Goal: Task Accomplishment & Management: Manage account settings

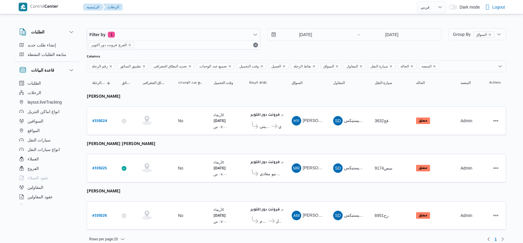
select select "ar"
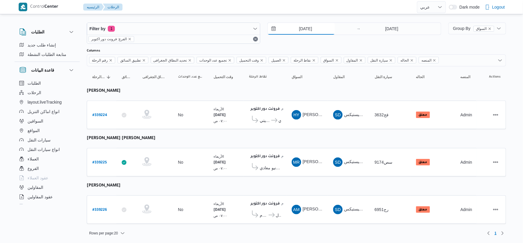
click at [309, 25] on input "[DATE]" at bounding box center [301, 29] width 67 height 12
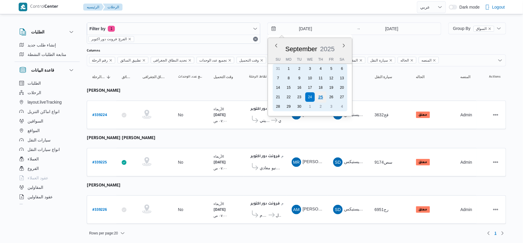
click at [320, 94] on div "25" at bounding box center [320, 97] width 11 height 11
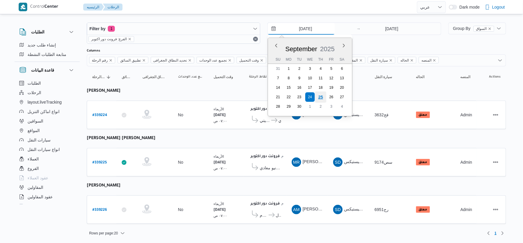
type input "[DATE]"
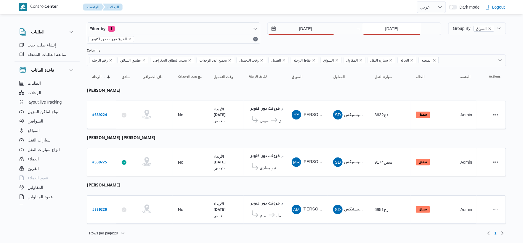
click at [387, 33] on input "[DATE]" at bounding box center [392, 29] width 59 height 12
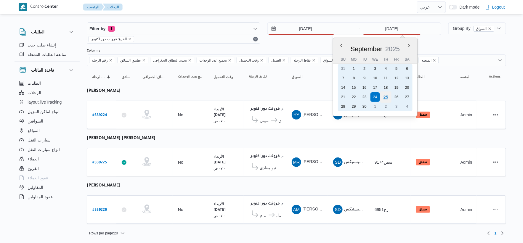
click at [388, 96] on div "25" at bounding box center [385, 97] width 11 height 11
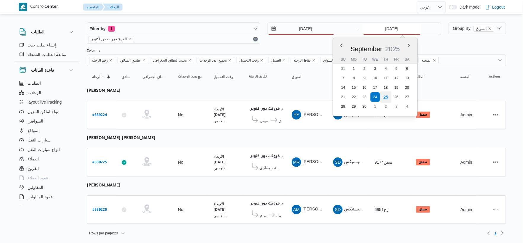
type input "[DATE]"
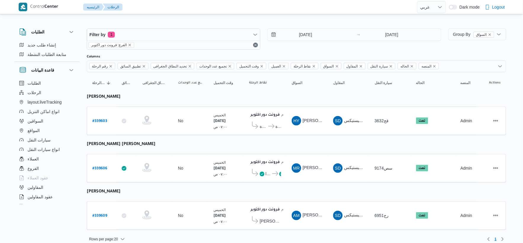
click at [309, 147] on table "رقم الرحلة Click to sort in ascending order تطبيق السائق Click to sort in ascen…" at bounding box center [297, 154] width 420 height 164
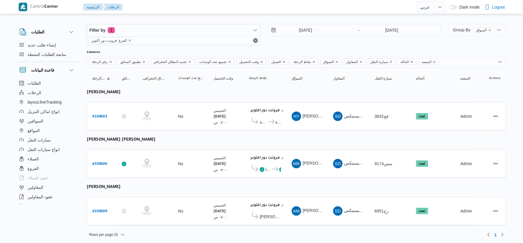
scroll to position [6, 0]
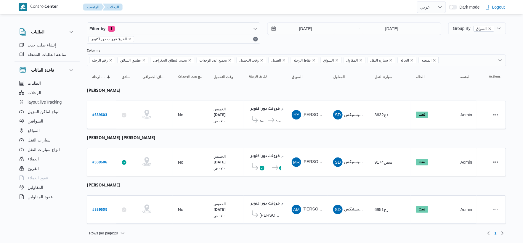
click at [204, 146] on table "رقم الرحلة Click to sort in ascending order تطبيق السائق Click to sort in ascen…" at bounding box center [297, 148] width 420 height 164
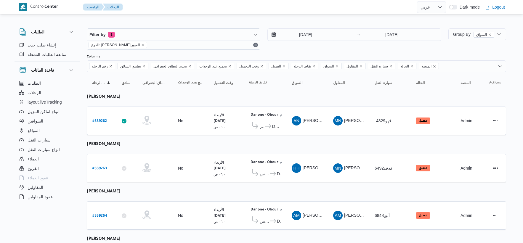
select select "ar"
click at [313, 33] on input "[DATE]" at bounding box center [301, 35] width 67 height 12
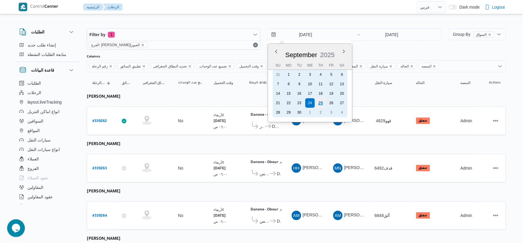
click at [321, 101] on div "25" at bounding box center [320, 103] width 11 height 11
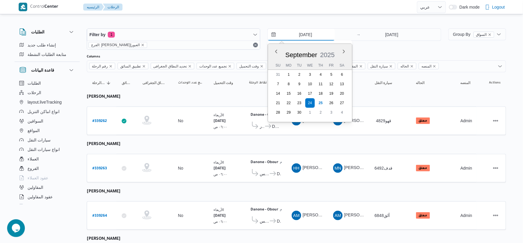
type input "[DATE]"
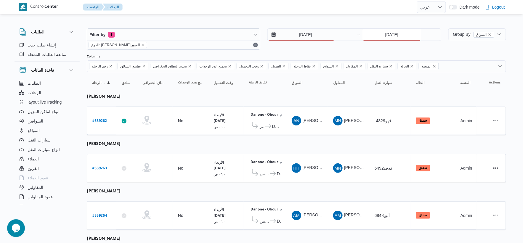
click at [394, 36] on input "[DATE]" at bounding box center [392, 35] width 59 height 12
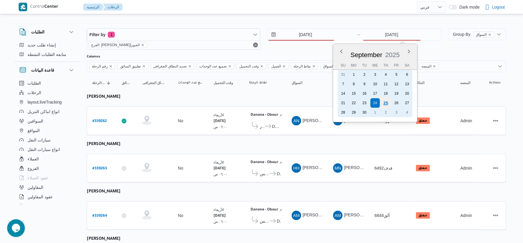
click at [386, 102] on div "25" at bounding box center [385, 103] width 11 height 11
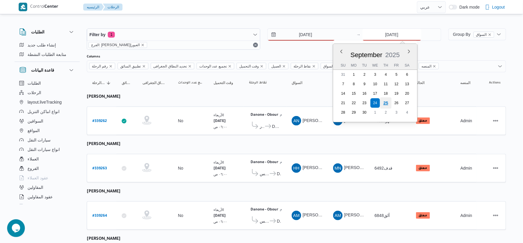
type input "[DATE]"
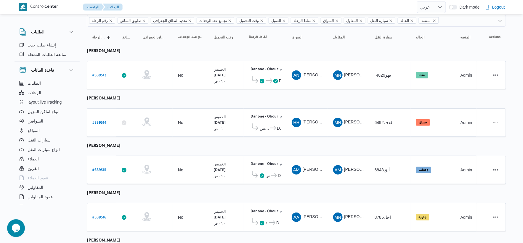
scroll to position [99, 0]
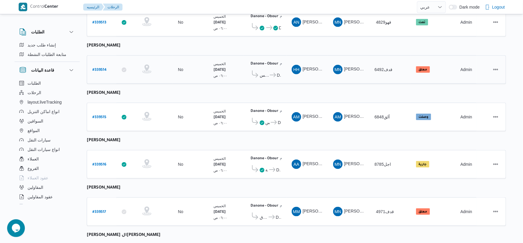
click at [103, 68] on b "# 339514" at bounding box center [99, 70] width 14 height 4
select select "ar"
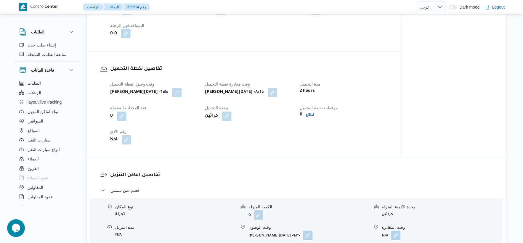
scroll to position [461, 0]
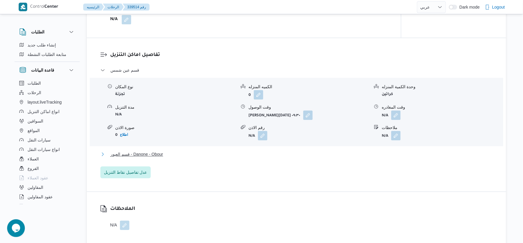
click at [161, 158] on span "قسم العبور - Danone - Obour" at bounding box center [137, 154] width 53 height 7
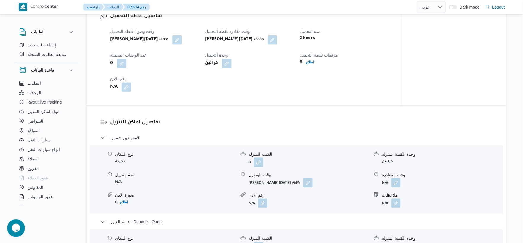
scroll to position [395, 0]
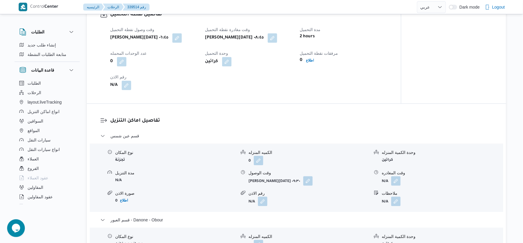
click at [295, 186] on form "خميس ٢٥ سبتمبر ٢٠٢٥ ٠٩:٣٠" at bounding box center [309, 180] width 121 height 9
click at [303, 186] on button "button" at bounding box center [307, 180] width 9 height 9
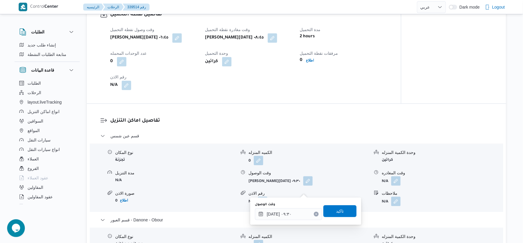
click at [296, 205] on div "وقت الوصول" at bounding box center [288, 204] width 67 height 5
drag, startPoint x: 297, startPoint y: 206, endPoint x: 297, endPoint y: 213, distance: 6.2
click at [297, 213] on div "وقت الوصول ٢٥/٠٩/٢٠٢٥ ٠٩:٣٠" at bounding box center [288, 211] width 67 height 18
click at [297, 213] on input "٢٥/٠٩/٢٠٢٥ ٠٩:٣٠" at bounding box center [288, 214] width 67 height 12
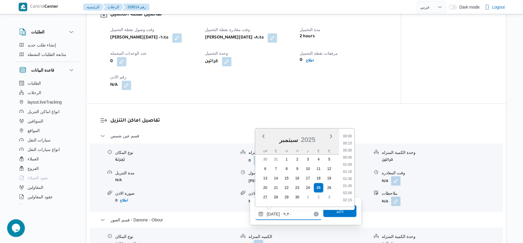
scroll to position [235, 0]
click at [345, 165] on li "09:15" at bounding box center [348, 165] width 14 height 6
type input "٢٥/٠٩/٢٠٢٥ ٠٩:١٥"
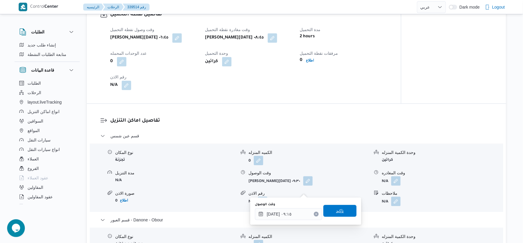
click at [340, 212] on span "تاكيد" at bounding box center [340, 211] width 33 height 12
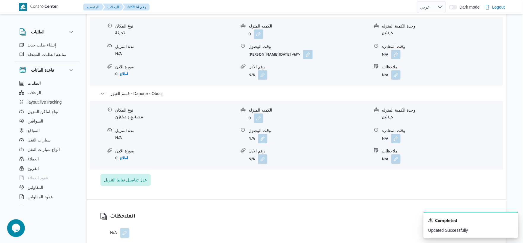
scroll to position [527, 0]
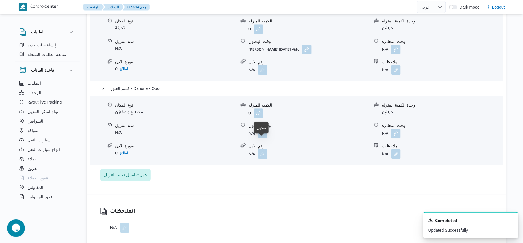
click at [259, 138] on button "button" at bounding box center [262, 133] width 9 height 9
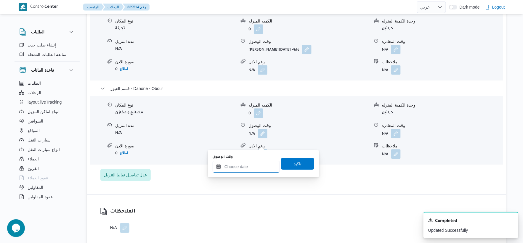
drag, startPoint x: 254, startPoint y: 167, endPoint x: 258, endPoint y: 165, distance: 3.7
click at [254, 167] on input "وقت الوصول" at bounding box center [246, 167] width 67 height 12
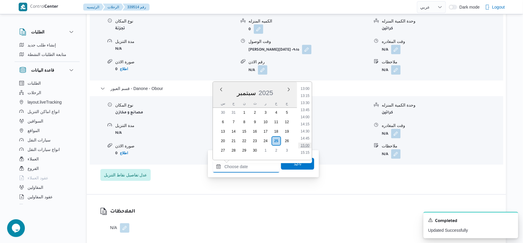
scroll to position [404, 0]
click at [307, 126] on li "15:30" at bounding box center [305, 127] width 14 height 6
type input "٢٥/٠٩/٢٠٢٥ ١٥:٣٠"
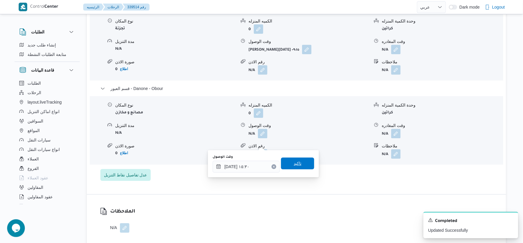
click at [303, 164] on span "تاكيد" at bounding box center [297, 164] width 33 height 12
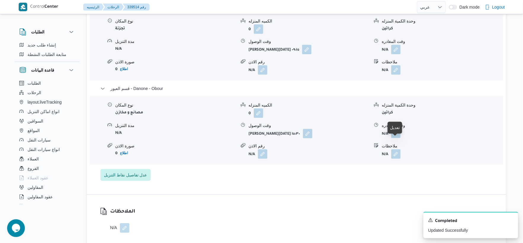
click at [396, 138] on button "button" at bounding box center [396, 133] width 9 height 9
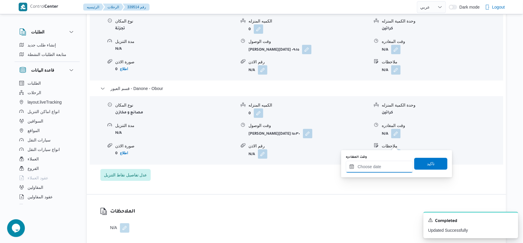
drag, startPoint x: 394, startPoint y: 146, endPoint x: 400, endPoint y: 168, distance: 23.0
click at [386, 169] on input "وقت المغادره" at bounding box center [379, 167] width 67 height 12
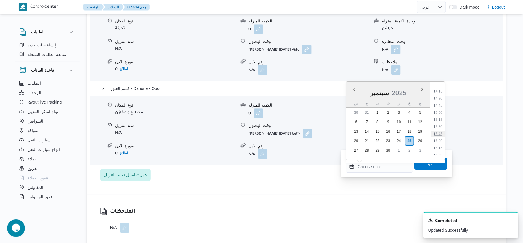
click at [440, 132] on li "15:45" at bounding box center [439, 134] width 14 height 6
type input "٢٥/٠٩/٢٠٢٥ ١٥:٤٥"
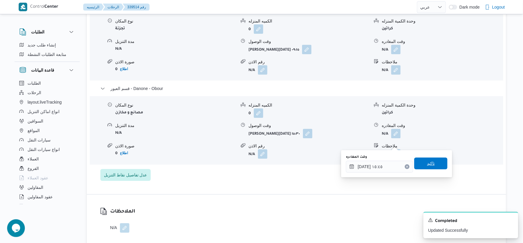
click at [433, 166] on span "تاكيد" at bounding box center [431, 164] width 33 height 12
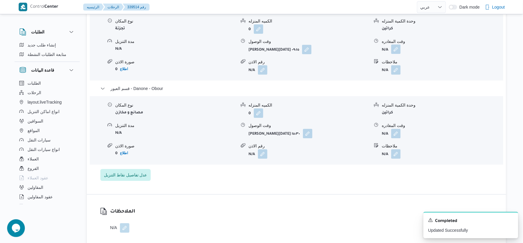
click at [398, 54] on button "button" at bounding box center [396, 48] width 9 height 9
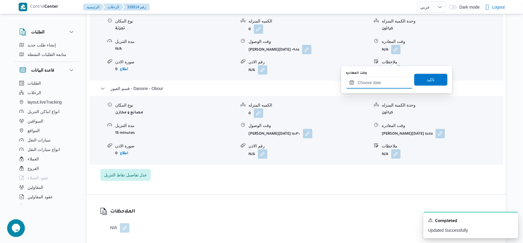
click at [388, 83] on input "وقت المغادره" at bounding box center [379, 83] width 67 height 12
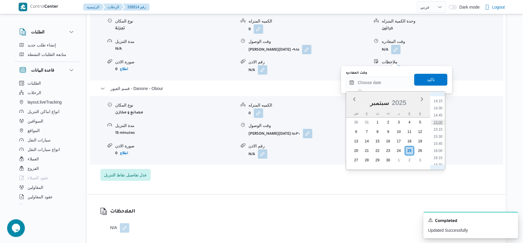
click at [439, 122] on li "15:00" at bounding box center [439, 122] width 14 height 6
type input "٢٥/٠٩/٢٠٢٥ ١٥:٠٠"
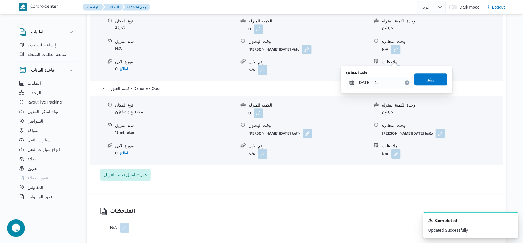
click at [432, 79] on span "تاكيد" at bounding box center [431, 80] width 33 height 12
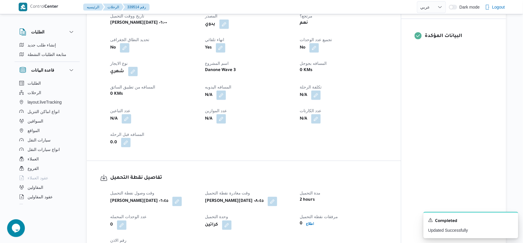
scroll to position [230, 0]
click at [224, 101] on button "button" at bounding box center [221, 95] width 9 height 9
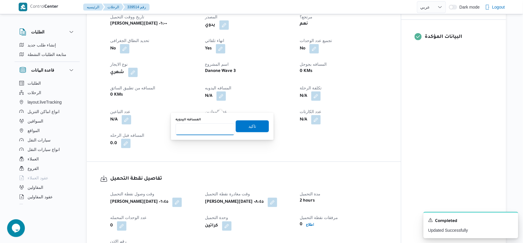
click at [214, 129] on input "المسافه اليدويه" at bounding box center [205, 130] width 59 height 12
type input "51"
click at [267, 122] on div "You are in a dialog. To close this dialog, hit escape. المسافه اليدويه 51 تاكيد" at bounding box center [222, 126] width 103 height 27
click at [259, 124] on span "تاكيد" at bounding box center [252, 126] width 33 height 12
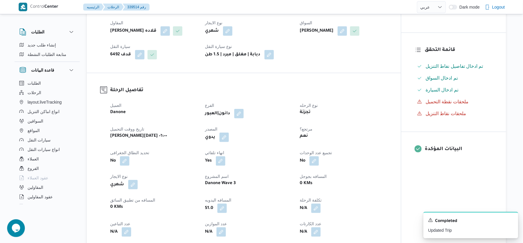
scroll to position [0, 0]
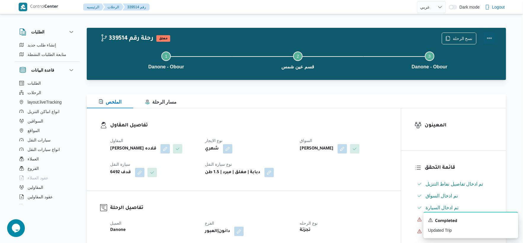
click at [491, 36] on button "Actions" at bounding box center [490, 38] width 12 height 12
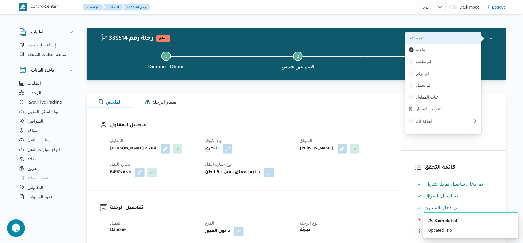
click at [436, 40] on span "تمت" at bounding box center [447, 38] width 62 height 5
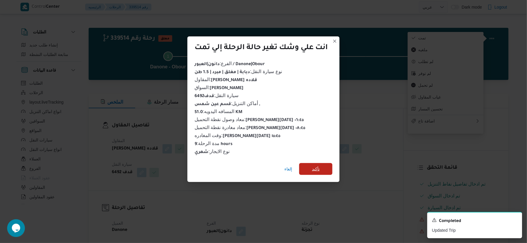
click at [318, 166] on span "تأكيد" at bounding box center [316, 169] width 8 height 7
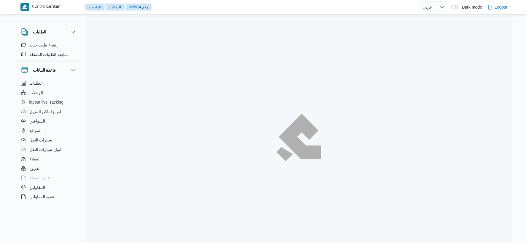
select select "ar"
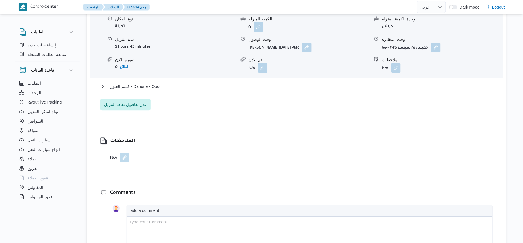
scroll to position [527, 0]
click at [163, 90] on span "قسم العبور - Danone - Obour" at bounding box center [137, 86] width 53 height 7
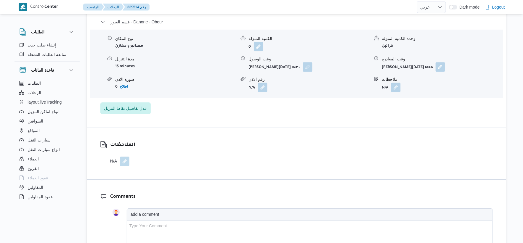
scroll to position [593, 0]
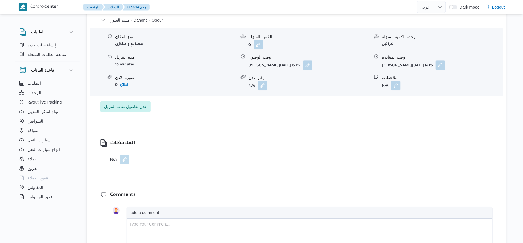
click at [197, 89] on form "0 اطلاع" at bounding box center [175, 85] width 121 height 8
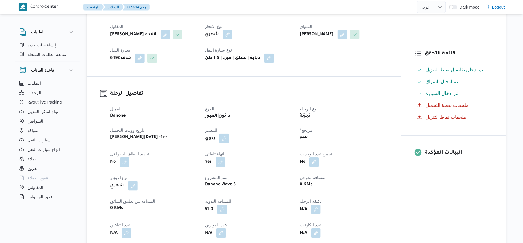
scroll to position [197, 0]
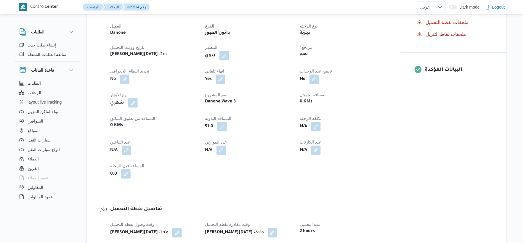
select select "ar"
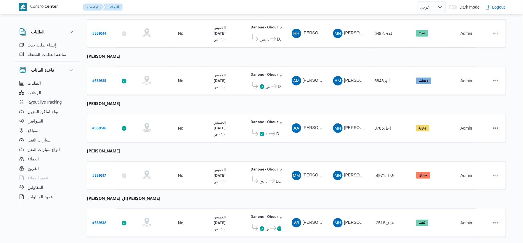
scroll to position [194, 0]
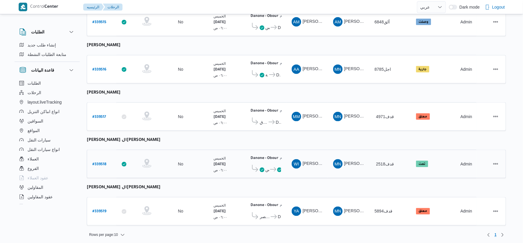
click at [98, 163] on b "# 339518" at bounding box center [99, 165] width 14 height 4
select select "ar"
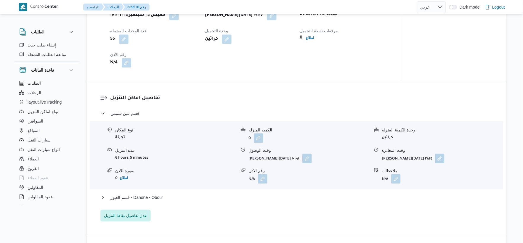
scroll to position [494, 0]
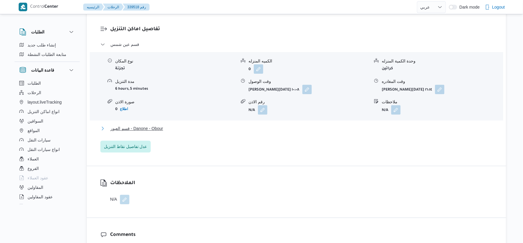
click at [158, 125] on span "قسم العبور - Danone - Obour" at bounding box center [137, 128] width 53 height 7
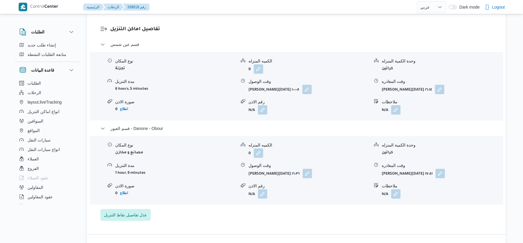
drag, startPoint x: 186, startPoint y: 193, endPoint x: 195, endPoint y: 192, distance: 8.6
click at [186, 193] on div "نوع المكان مصانع و مخازن الكميه المنزله 0 وحدة الكمية المنزله كراتين مدة التنزي…" at bounding box center [296, 170] width 418 height 67
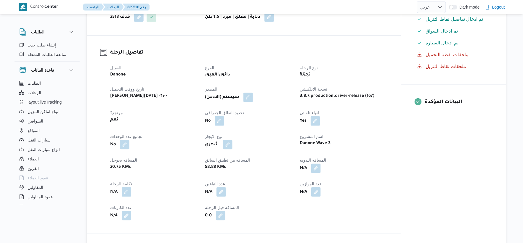
scroll to position [164, 0]
click at [319, 164] on button "button" at bounding box center [315, 168] width 9 height 9
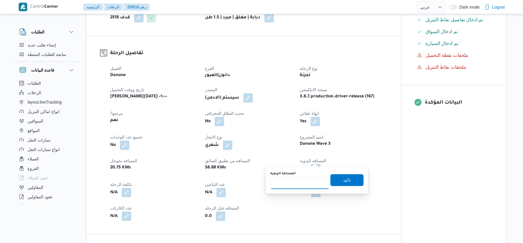
click at [293, 186] on input "المسافه اليدويه" at bounding box center [300, 184] width 59 height 12
type input "46"
click at [353, 183] on span "تاكيد" at bounding box center [347, 180] width 33 height 12
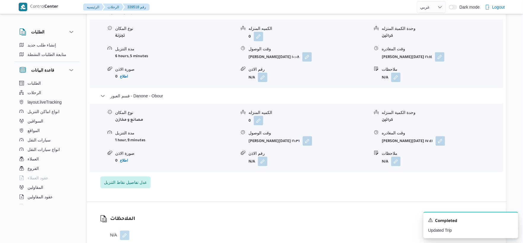
scroll to position [527, 0]
click at [437, 136] on button "button" at bounding box center [440, 140] width 9 height 9
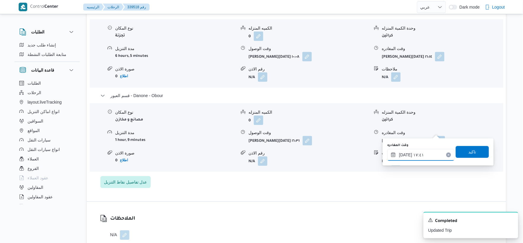
click at [425, 157] on input "٢٥/٠٩/٢٠٢٥ ١٧:٤١" at bounding box center [421, 155] width 67 height 12
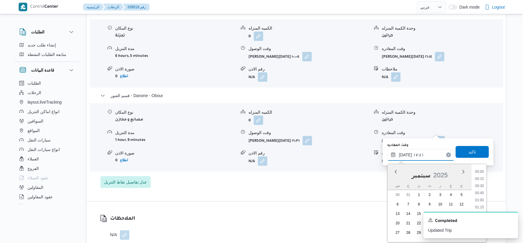
scroll to position [462, 0]
click at [481, 187] on li "16:45" at bounding box center [480, 186] width 14 height 6
type input "٢٥/٠٩/٢٠٢٥ ١٦:٤٥"
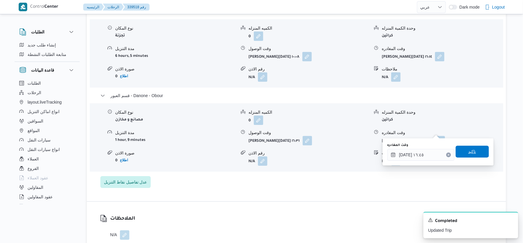
click at [476, 148] on span "تاكيد" at bounding box center [472, 152] width 33 height 12
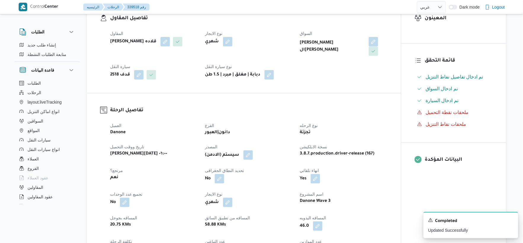
scroll to position [164, 0]
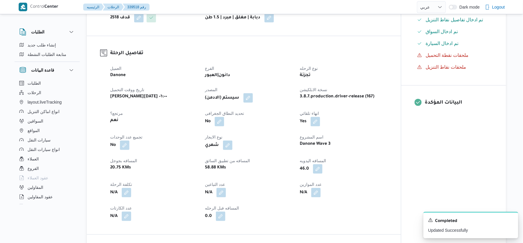
select select "ar"
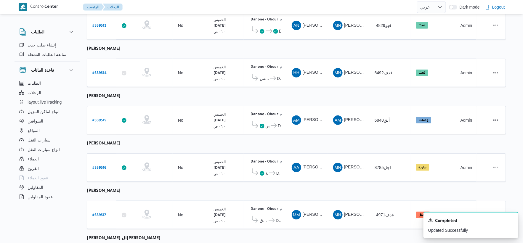
scroll to position [164, 0]
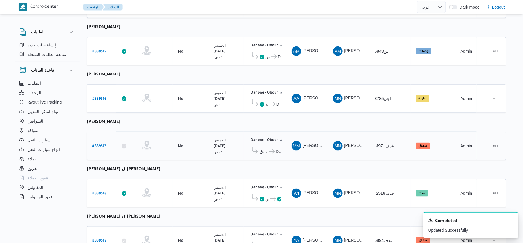
click at [102, 145] on b "# 339517" at bounding box center [99, 147] width 14 height 4
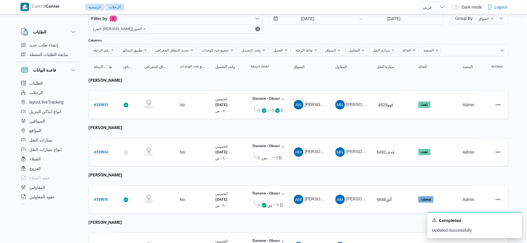
select select "ar"
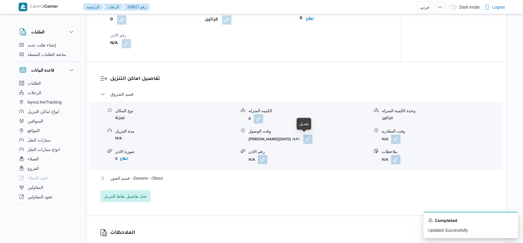
scroll to position [527, 0]
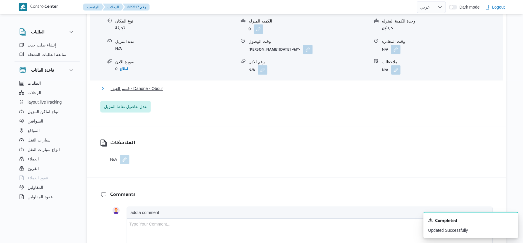
click at [159, 87] on span "قسم العبور - Danone - Obour" at bounding box center [137, 88] width 53 height 7
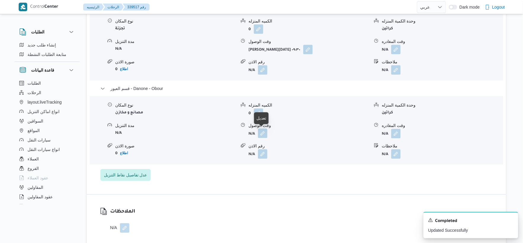
click at [265, 135] on button "button" at bounding box center [262, 133] width 9 height 9
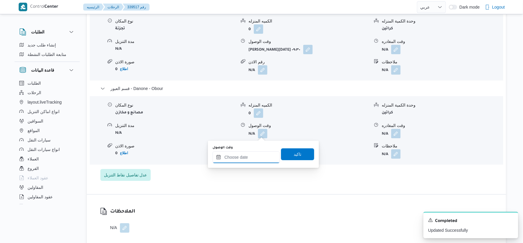
click at [259, 155] on input "وقت الوصول" at bounding box center [246, 157] width 67 height 12
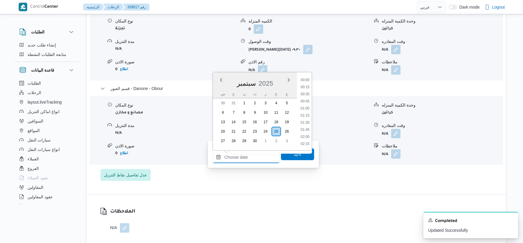
scroll to position [469, 0]
click at [306, 81] on li "16:30" at bounding box center [305, 80] width 14 height 6
type input "٢٥/٠٩/٢٠٢٥ ١٦:٣٠"
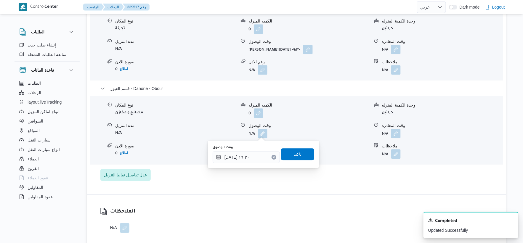
click at [298, 162] on div "وقت الوصول ٢٥/٠٩/٢٠٢٥ ١٦:٣٠ تاكيد" at bounding box center [263, 154] width 103 height 19
click at [299, 158] on span "تاكيد" at bounding box center [297, 154] width 33 height 12
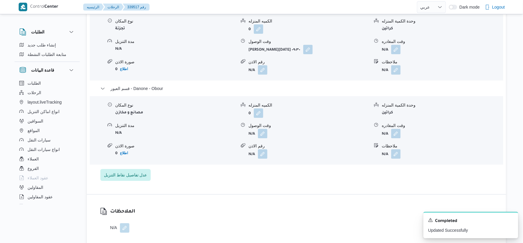
scroll to position [494, 0]
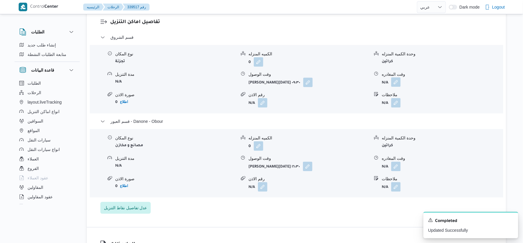
click at [398, 80] on button "button" at bounding box center [396, 81] width 9 height 9
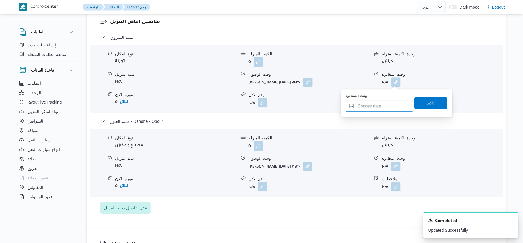
click at [389, 105] on input "وقت المغادره" at bounding box center [379, 106] width 67 height 12
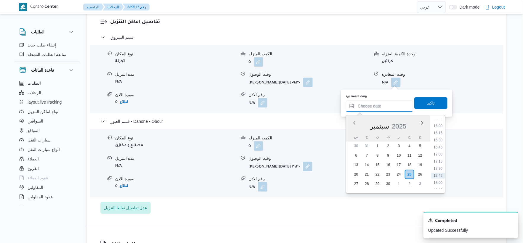
scroll to position [437, 0]
click at [442, 140] on li "16:00" at bounding box center [439, 142] width 14 height 6
type input "٢٥/٠٩/٢٠٢٥ ١٦:٠٠"
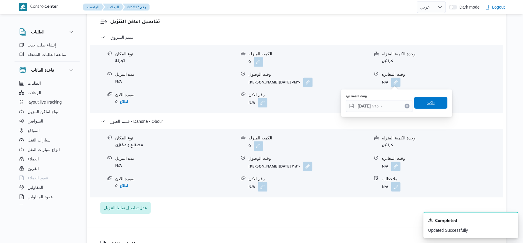
click at [434, 101] on span "تاكيد" at bounding box center [431, 103] width 33 height 12
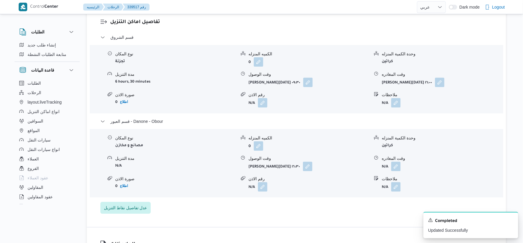
click at [194, 207] on div "قسم الشروق نوع المكان تجزئة الكميه المنزله 0 وحدة الكمية المنزله كراتين مدة الت…" at bounding box center [296, 124] width 393 height 180
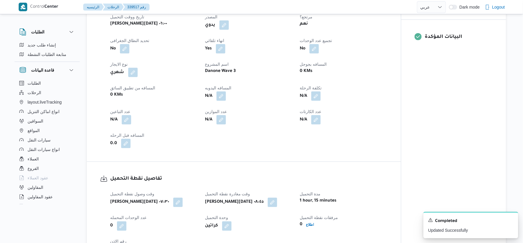
scroll to position [197, 0]
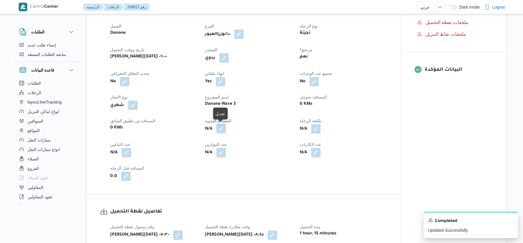
click at [221, 128] on button "button" at bounding box center [221, 128] width 9 height 9
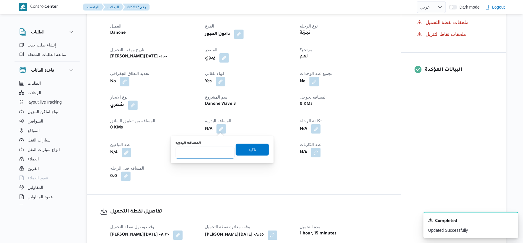
click at [200, 153] on input "المسافه اليدويه" at bounding box center [205, 153] width 59 height 12
type input "100"
click at [250, 148] on span "تاكيد" at bounding box center [253, 149] width 8 height 7
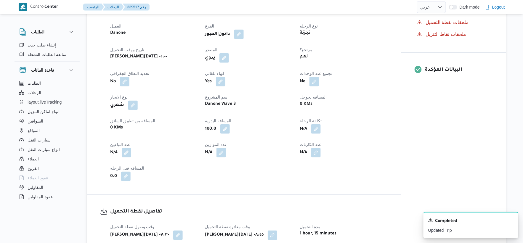
click at [359, 111] on div "العميل Danone الفرع دانون|العبور نوع الرحله تجزئة تاريخ ووقت التحميل خميس ٢٥ سب…" at bounding box center [249, 102] width 285 height 166
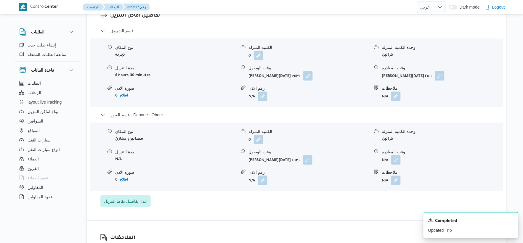
scroll to position [527, 0]
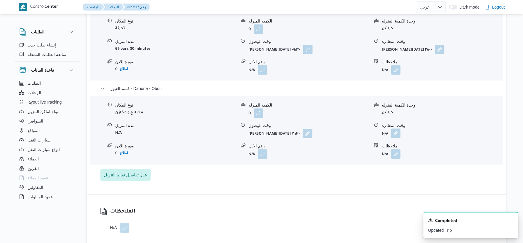
click at [400, 135] on button "button" at bounding box center [396, 133] width 9 height 9
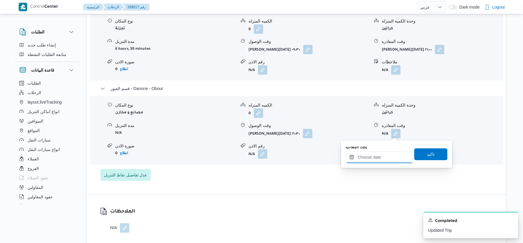
click at [389, 154] on input "وقت المغادره" at bounding box center [379, 157] width 67 height 12
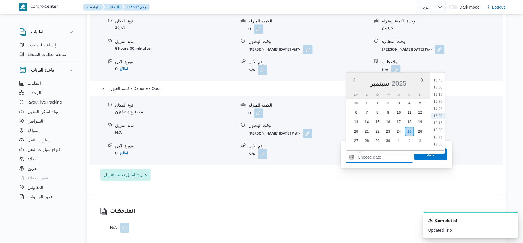
scroll to position [443, 0]
click at [440, 113] on li "16:45" at bounding box center [439, 113] width 14 height 6
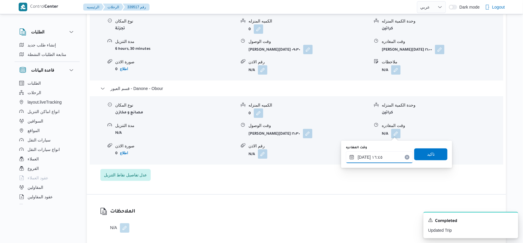
type input "٢٥/٠٩/٢٠٢٥ ١٦:٤٥"
click at [437, 150] on span "تاكيد" at bounding box center [431, 154] width 33 height 12
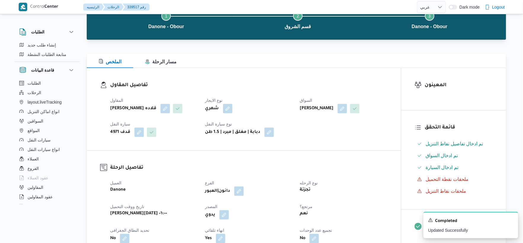
scroll to position [0, 0]
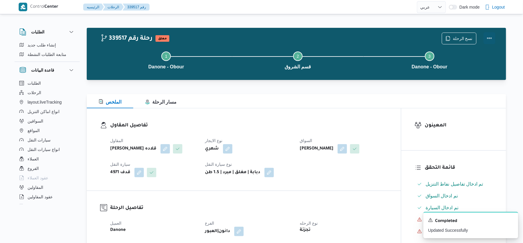
click at [491, 36] on button "Actions" at bounding box center [490, 38] width 12 height 12
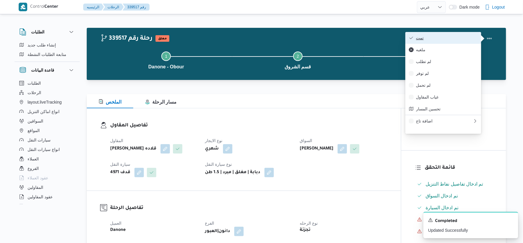
click at [448, 36] on span "تمت" at bounding box center [447, 38] width 62 height 5
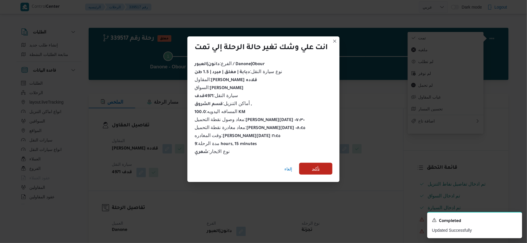
click at [319, 163] on span "تأكيد" at bounding box center [315, 169] width 33 height 12
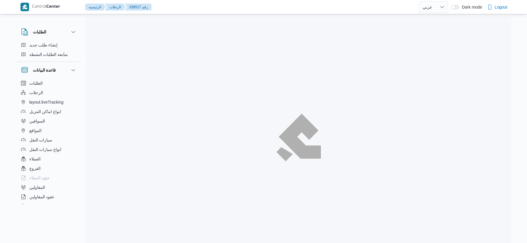
select select "ar"
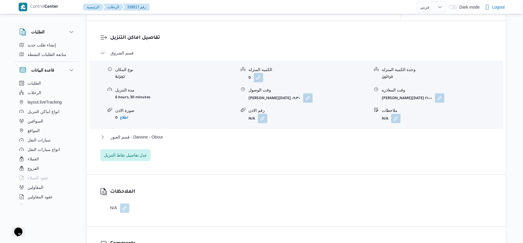
scroll to position [494, 0]
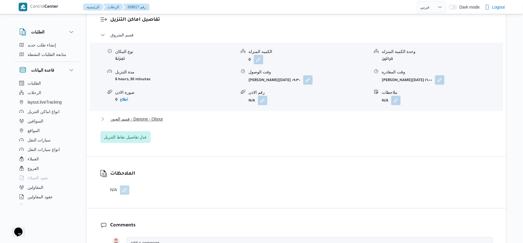
click at [164, 121] on button "قسم العبور - Danone - Obour" at bounding box center [296, 119] width 393 height 7
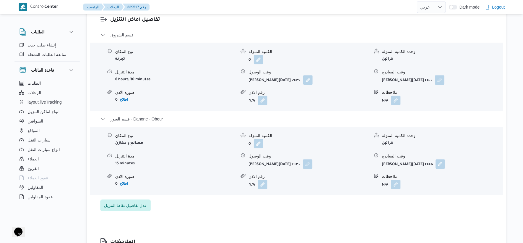
scroll to position [164, 0]
select select "ar"
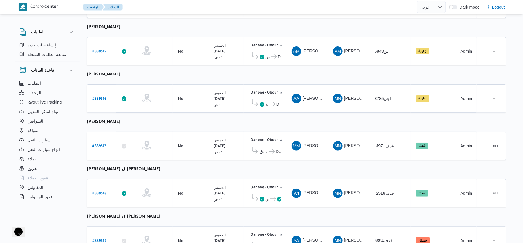
select select "ar"
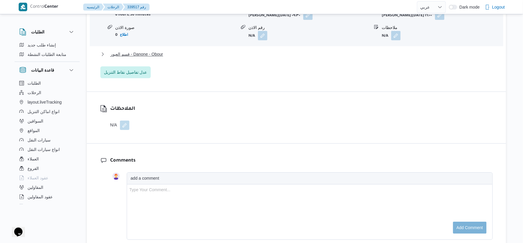
scroll to position [527, 0]
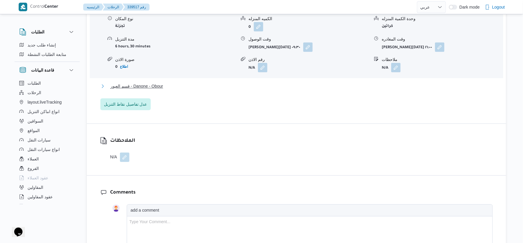
click at [172, 88] on button "قسم العبور - Danone - Obour" at bounding box center [296, 86] width 393 height 7
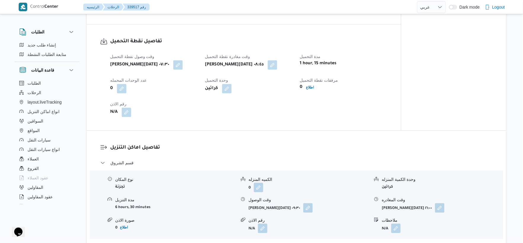
scroll to position [362, 0]
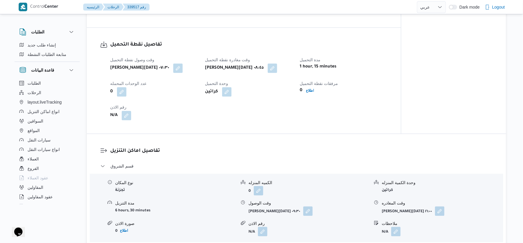
select select "ar"
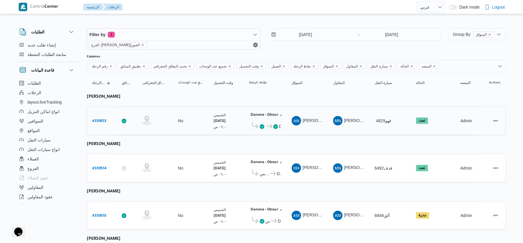
click at [102, 122] on b "# 339513" at bounding box center [99, 121] width 14 height 4
select select "ar"
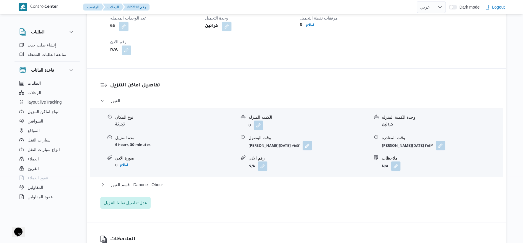
scroll to position [593, 0]
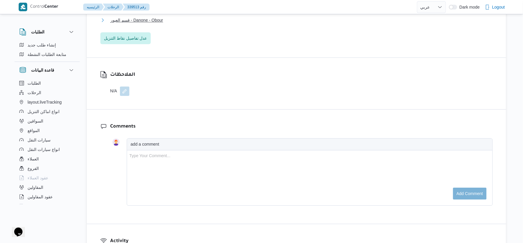
click at [158, 24] on span "قسم العبور - Danone - Obour" at bounding box center [137, 20] width 53 height 7
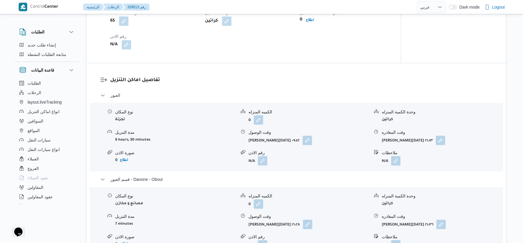
scroll to position [395, 0]
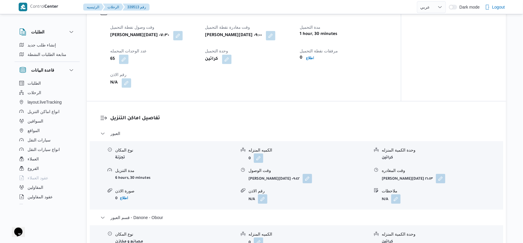
click at [371, 113] on div "تفاصيل اماكن التنزيل العبور نوع المكان تجزئة الكميه المنزله 0 وحدة الكمية المنز…" at bounding box center [297, 212] width 420 height 222
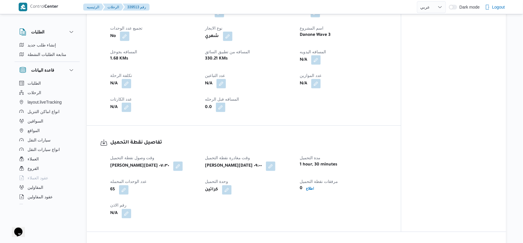
scroll to position [263, 0]
click at [318, 65] on button "button" at bounding box center [315, 60] width 9 height 9
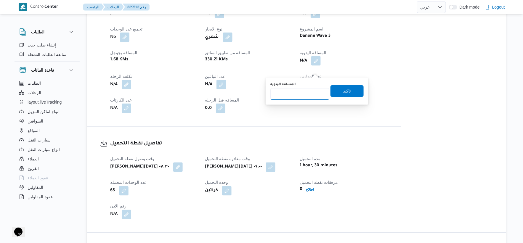
click at [288, 94] on input "المسافه اليدويه" at bounding box center [300, 94] width 59 height 12
type input "44"
click at [349, 84] on div "المسافه اليدويه 44 تاكيد" at bounding box center [317, 91] width 95 height 19
click at [349, 85] on span "تاكيد" at bounding box center [347, 91] width 33 height 12
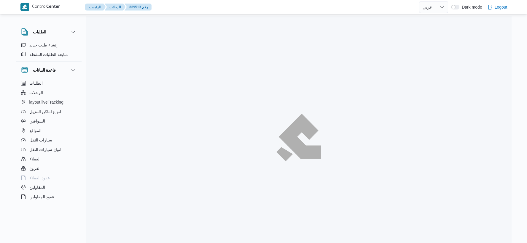
select select "ar"
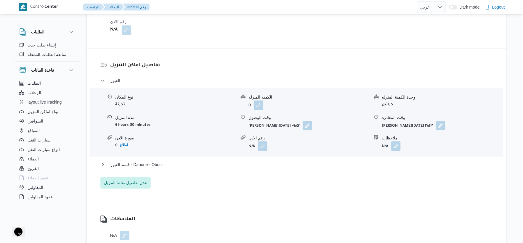
scroll to position [543, 0]
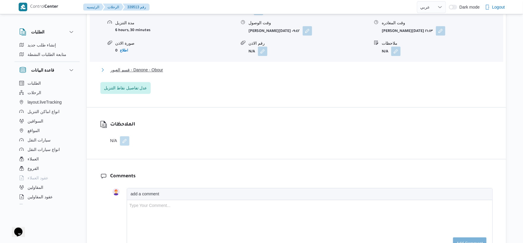
click at [167, 74] on button "قسم العبور - Danone - Obour" at bounding box center [296, 69] width 393 height 7
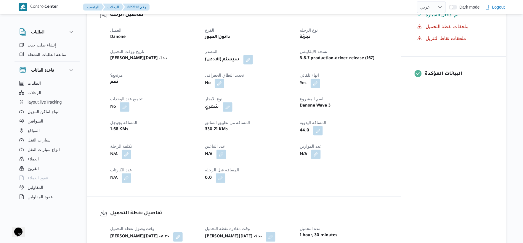
scroll to position [197, 0]
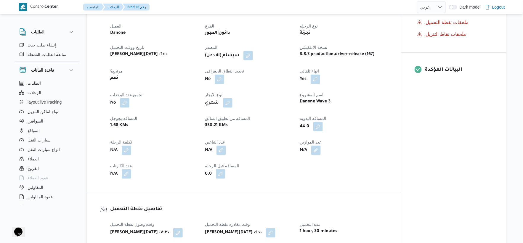
select select "ar"
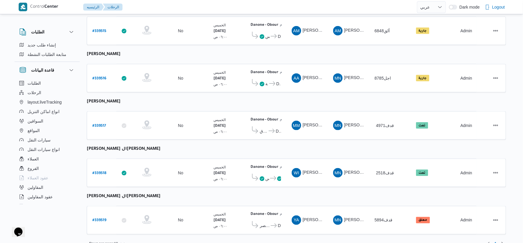
scroll to position [194, 0]
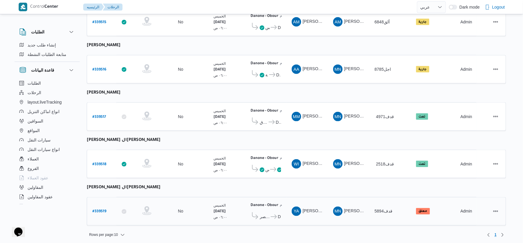
click at [100, 210] on b "# 339519" at bounding box center [99, 212] width 14 height 4
select select "ar"
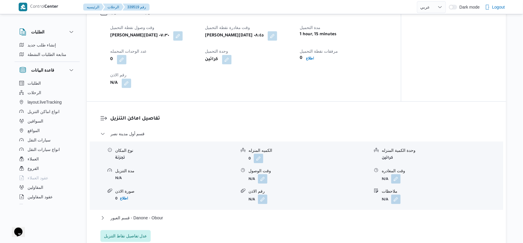
scroll to position [395, 0]
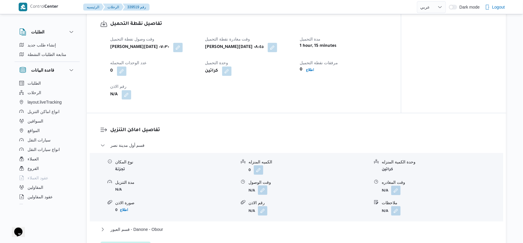
click at [264, 187] on button "button" at bounding box center [262, 190] width 9 height 9
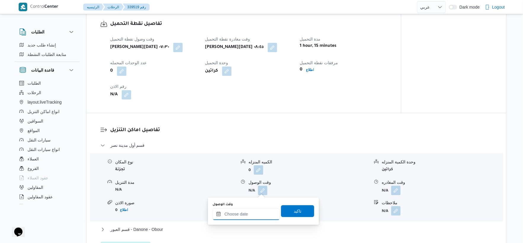
click at [255, 219] on input "وقت الوصول" at bounding box center [246, 214] width 67 height 12
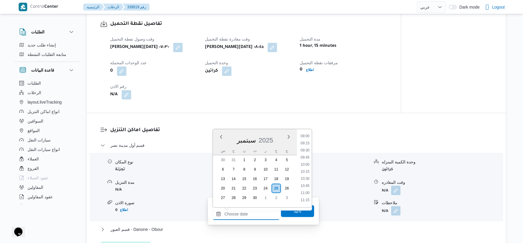
scroll to position [246, 0]
click at [307, 162] on li "09:30" at bounding box center [305, 161] width 14 height 6
type input "٢٥/٠٩/٢٠٢٥ ٠٩:٣٠"
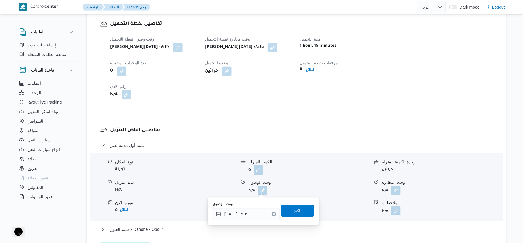
drag, startPoint x: 304, startPoint y: 203, endPoint x: 304, endPoint y: 208, distance: 5.0
click at [304, 206] on div "وقت الوصول ٢٥/٠٩/٢٠٢٥ ٠٩:٣٠ تاكيد" at bounding box center [263, 211] width 103 height 19
click at [304, 208] on span "تاكيد" at bounding box center [297, 211] width 33 height 12
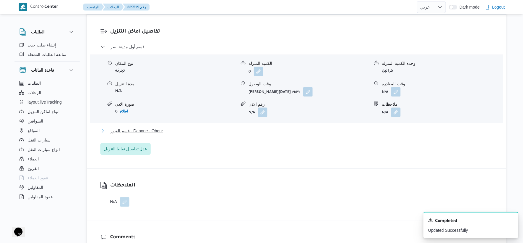
click at [174, 127] on button "قسم العبور - Danone - Obour" at bounding box center [296, 130] width 393 height 7
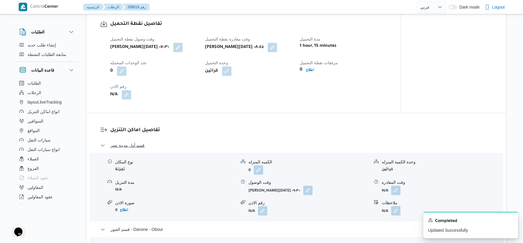
scroll to position [527, 0]
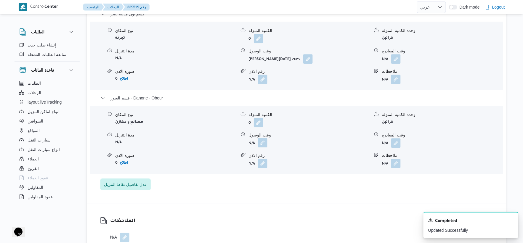
click at [266, 143] on button "button" at bounding box center [262, 142] width 9 height 9
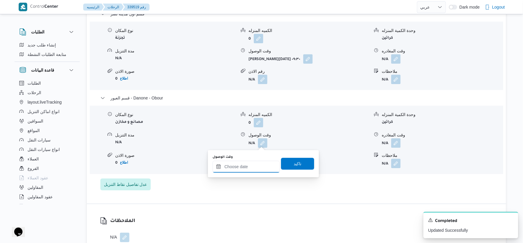
click at [254, 167] on input "وقت الوصول" at bounding box center [246, 167] width 67 height 12
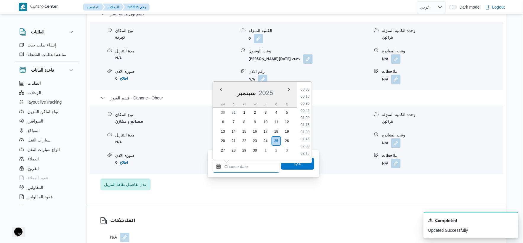
scroll to position [476, 0]
click at [307, 117] on li "17:45" at bounding box center [305, 118] width 14 height 6
type input "٢٥/٠٩/٢٠٢٥ ١٧:٤٥"
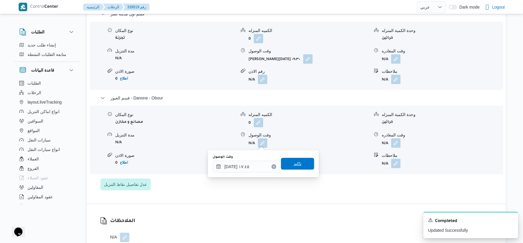
drag, startPoint x: 295, startPoint y: 165, endPoint x: 304, endPoint y: 162, distance: 9.9
click at [295, 165] on span "تاكيد" at bounding box center [298, 163] width 8 height 7
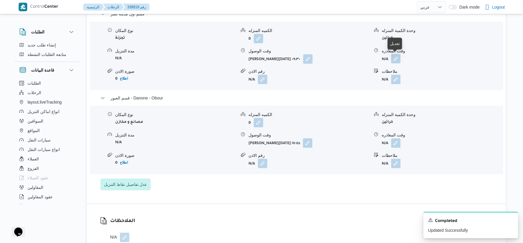
click at [399, 57] on button "button" at bounding box center [396, 58] width 9 height 9
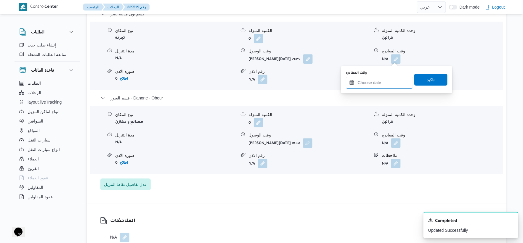
click at [377, 84] on input "وقت المغادره" at bounding box center [379, 83] width 67 height 12
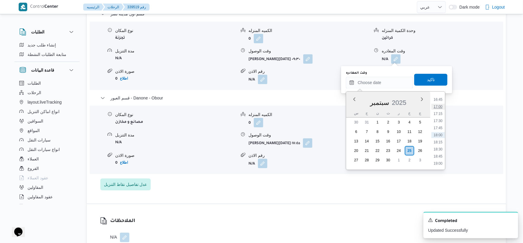
click at [439, 104] on li "17:00" at bounding box center [439, 107] width 14 height 6
type input "٢٥/٠٩/٢٠٢٥ ١٧:٠٠"
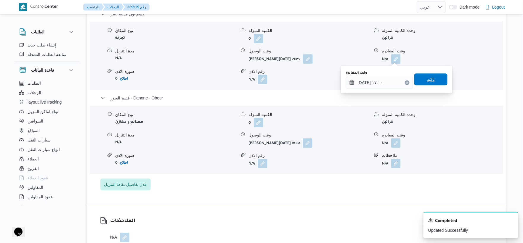
click at [432, 74] on span "تاكيد" at bounding box center [431, 80] width 33 height 12
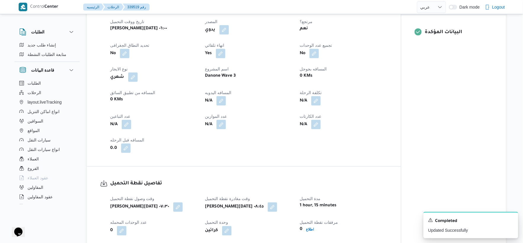
scroll to position [230, 0]
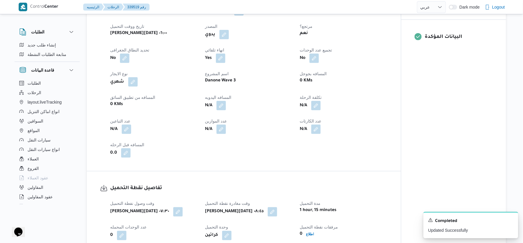
click at [357, 121] on dt "عدد الكارتات" at bounding box center [344, 121] width 88 height 7
click at [219, 106] on button "button" at bounding box center [221, 105] width 9 height 9
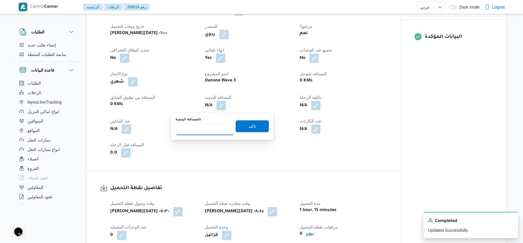
click at [201, 124] on input "المسافه اليدويه" at bounding box center [205, 130] width 59 height 12
type input "82"
click at [250, 123] on span "تاكيد" at bounding box center [253, 126] width 8 height 7
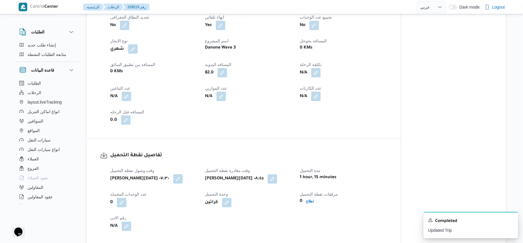
scroll to position [132, 0]
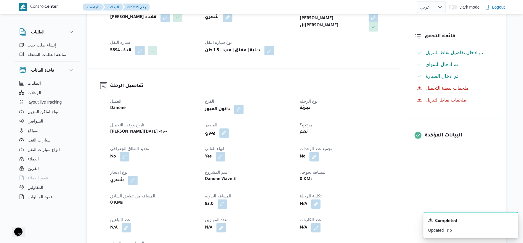
select select "ar"
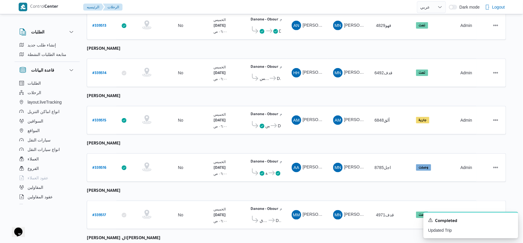
scroll to position [132, 0]
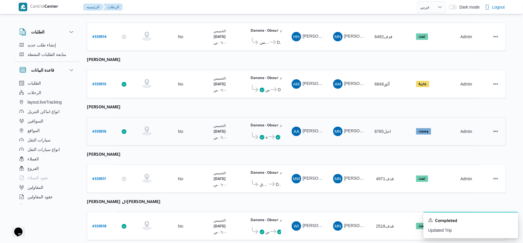
click at [100, 130] on b "# 339516" at bounding box center [99, 132] width 14 height 4
select select "ar"
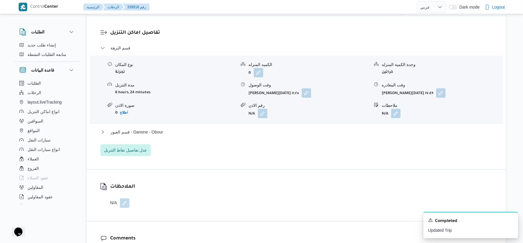
scroll to position [494, 0]
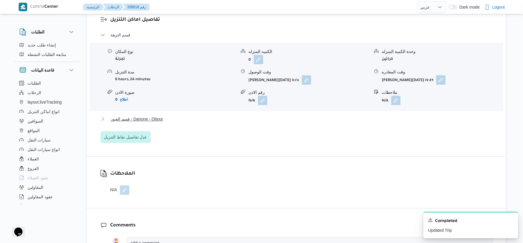
click at [168, 117] on button "قسم العبور - Danone - Obour" at bounding box center [296, 119] width 393 height 7
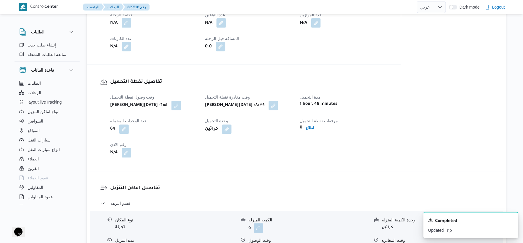
scroll to position [296, 0]
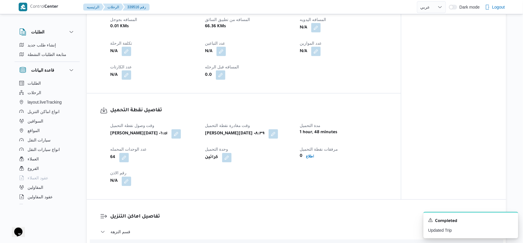
click at [354, 101] on div "تفاصيل نقطة التحميل وقت وصول نفطة التحميل خميس ٢٥ سبتمبر ٢٠٢٥ ٠٦:٥١ وقت مغادرة …" at bounding box center [244, 147] width 314 height 106
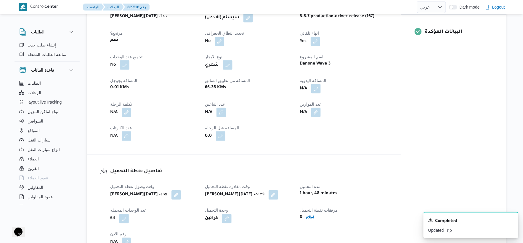
scroll to position [230, 0]
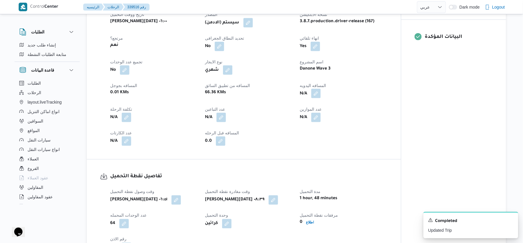
click at [316, 91] on button "button" at bounding box center [315, 93] width 9 height 9
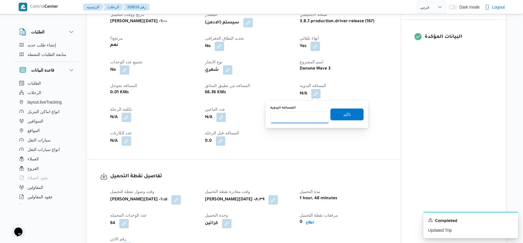
click at [294, 114] on input "المسافه اليدويه" at bounding box center [300, 118] width 59 height 12
type input "71"
click at [349, 114] on span "تاكيد" at bounding box center [347, 114] width 33 height 12
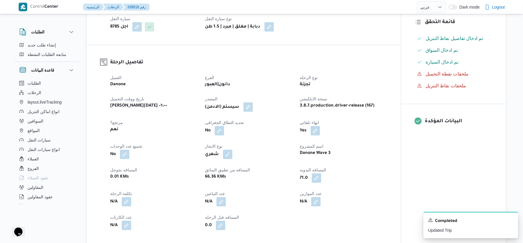
scroll to position [132, 0]
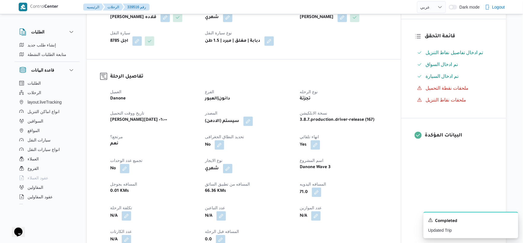
select select "ar"
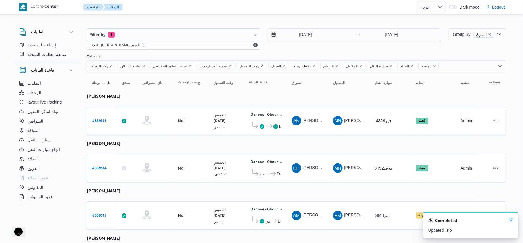
click at [511, 220] on icon "Dismiss toast" at bounding box center [511, 220] width 5 height 5
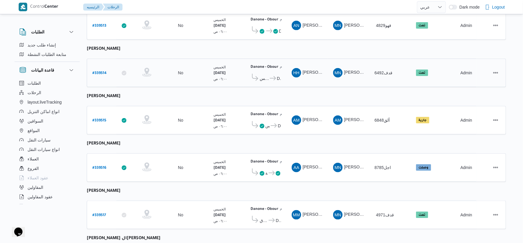
scroll to position [95, 0]
click at [100, 119] on b "# 339515" at bounding box center [99, 121] width 14 height 4
select select "ar"
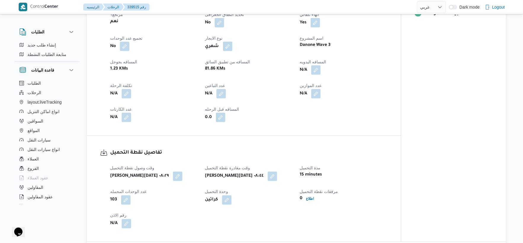
scroll to position [293, 0]
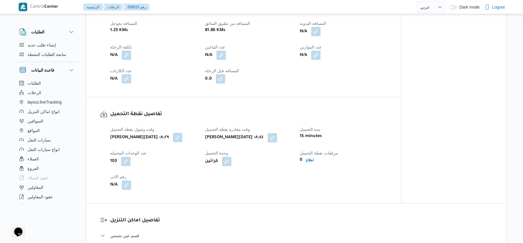
click at [176, 138] on button "button" at bounding box center [177, 137] width 9 height 9
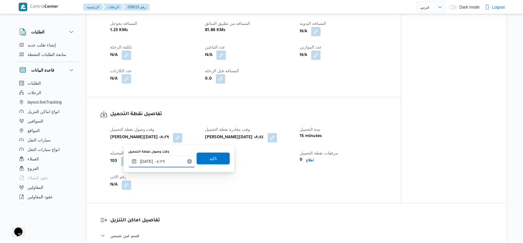
click at [150, 163] on input "٢٥/٠٩/٢٠٢٥ ٠٨:٢٩" at bounding box center [161, 162] width 67 height 12
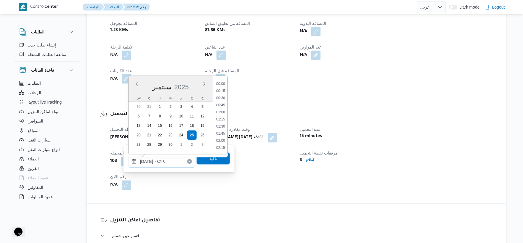
scroll to position [199, 0]
click at [222, 98] on li "07:30" at bounding box center [221, 98] width 14 height 6
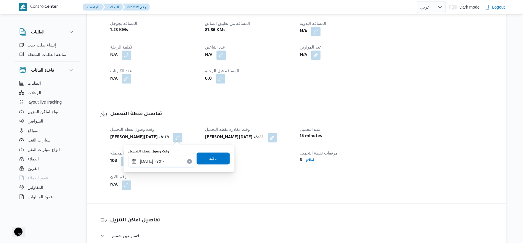
click at [146, 160] on input "٢٥/٠٩/٢٠٢٥ ٠٧:٣٠" at bounding box center [161, 162] width 67 height 12
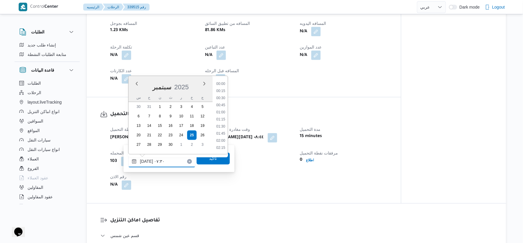
scroll to position [178, 0]
type input "٢٥/٠٩/٢٠٢٥ ٠٧:٢١"
click at [210, 159] on span "تاكيد" at bounding box center [214, 158] width 8 height 7
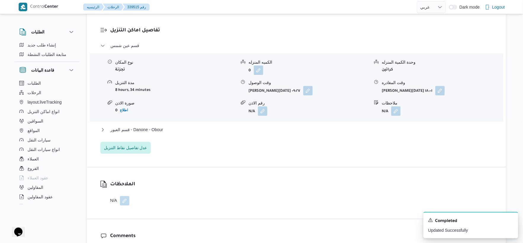
scroll to position [468, 0]
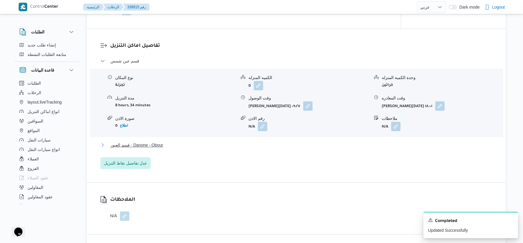
click at [167, 143] on button "قسم العبور - Danone - Obour" at bounding box center [296, 145] width 393 height 7
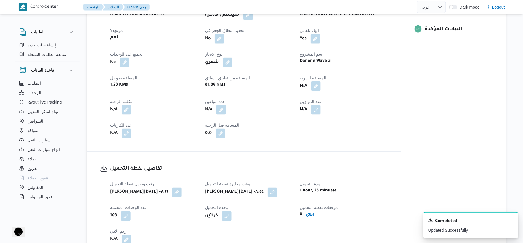
scroll to position [237, 0]
click at [354, 120] on div "العميل Danone الفرع دانون|العبور نوع الرحله تجزئة تاريخ ووقت التحميل خميس ٢٥ سب…" at bounding box center [249, 61] width 285 height 164
click at [319, 85] on button "button" at bounding box center [315, 86] width 9 height 9
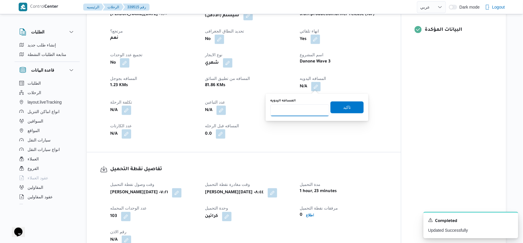
click at [292, 113] on input "المسافه اليدويه" at bounding box center [300, 111] width 59 height 12
type input "60"
click at [341, 112] on span "تاكيد" at bounding box center [347, 107] width 33 height 12
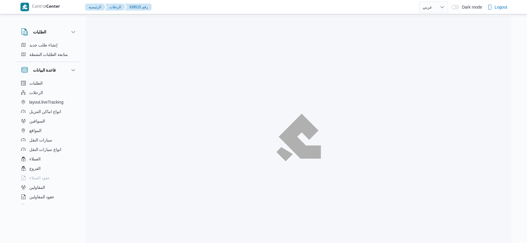
select select "ar"
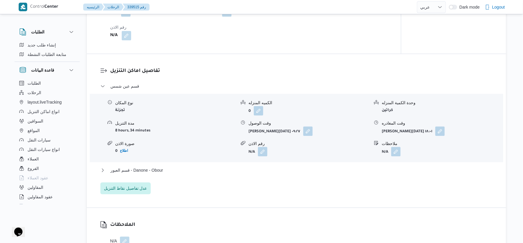
scroll to position [477, 0]
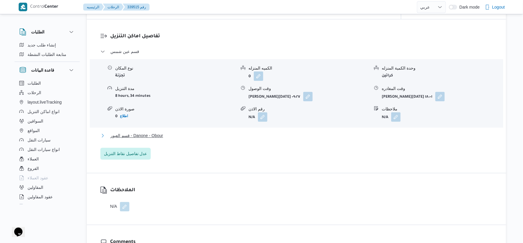
click at [164, 134] on button "قسم العبور - Danone - Obour" at bounding box center [296, 135] width 393 height 7
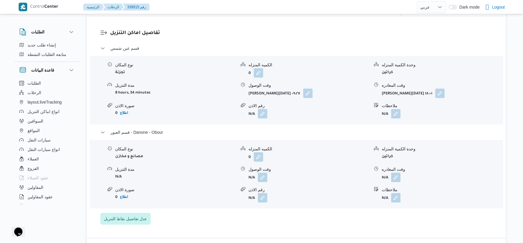
scroll to position [510, 0]
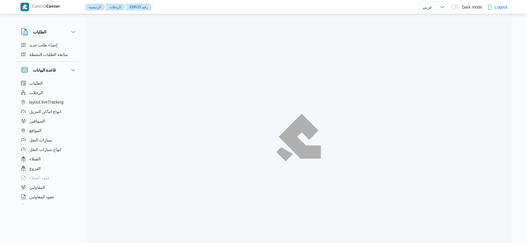
select select "ar"
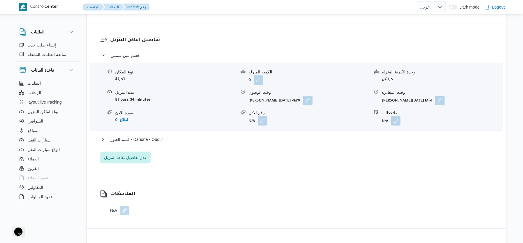
scroll to position [477, 0]
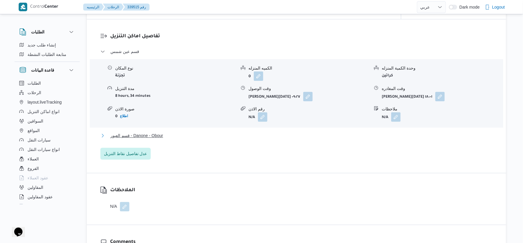
click at [161, 134] on span "قسم العبور - Danone - Obour" at bounding box center [137, 135] width 53 height 7
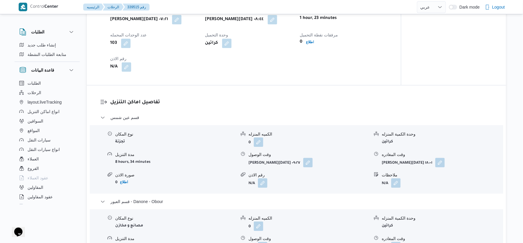
scroll to position [543, 0]
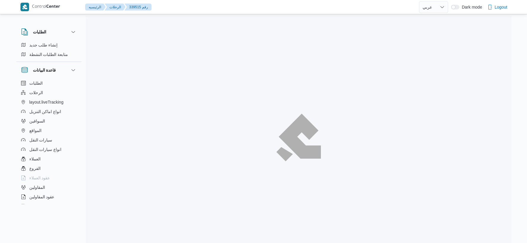
select select "ar"
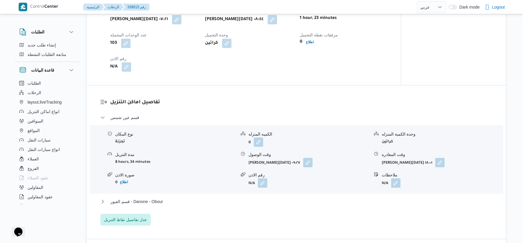
scroll to position [510, 0]
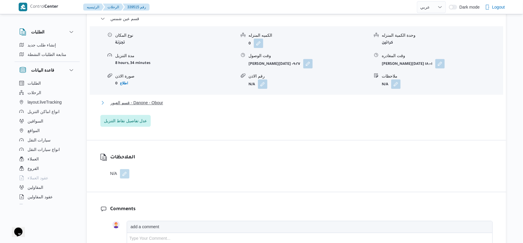
click at [163, 106] on span "قسم العبور - Danone - Obour" at bounding box center [137, 102] width 53 height 7
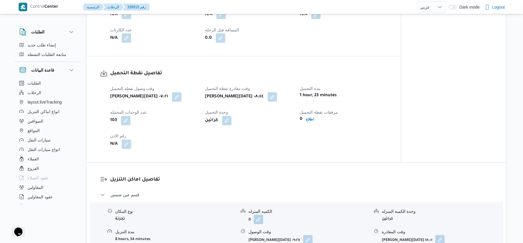
scroll to position [263, 0]
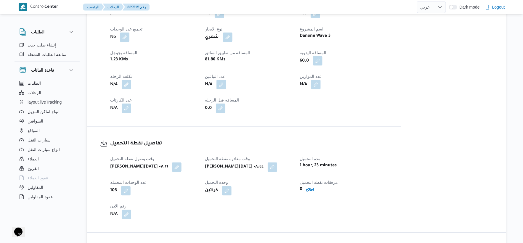
select select "ar"
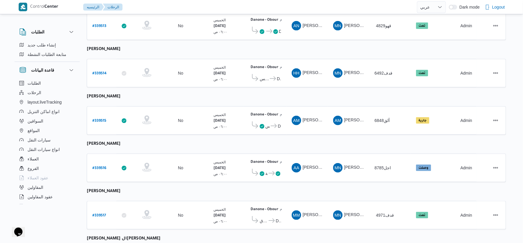
scroll to position [194, 0]
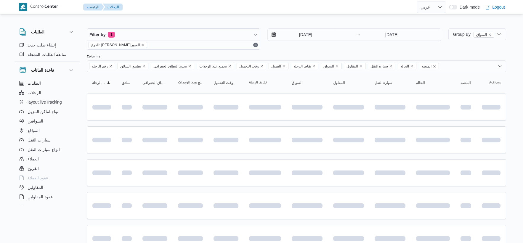
select select "ar"
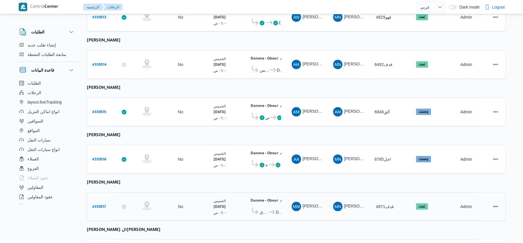
scroll to position [95, 0]
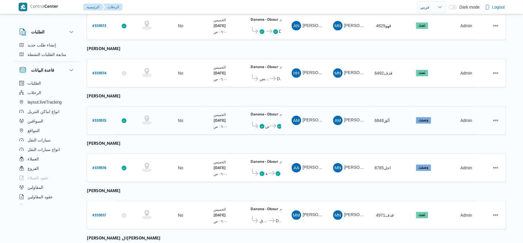
click at [101, 121] on b "# 339515" at bounding box center [99, 121] width 14 height 4
select select "ar"
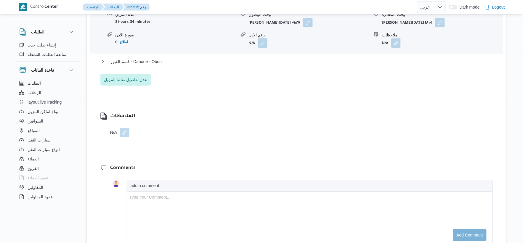
scroll to position [560, 0]
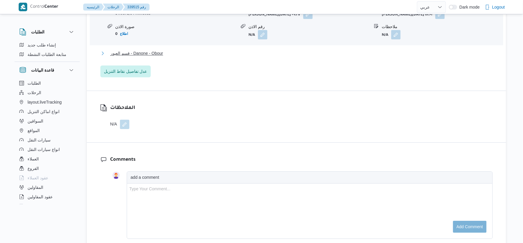
click at [157, 54] on span "قسم العبور - Danone - Obour" at bounding box center [137, 53] width 53 height 7
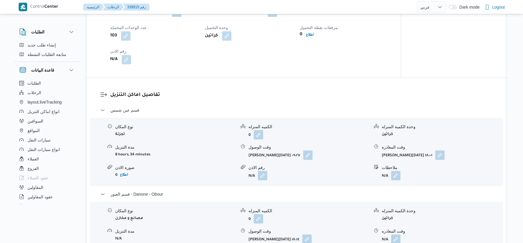
scroll to position [395, 0]
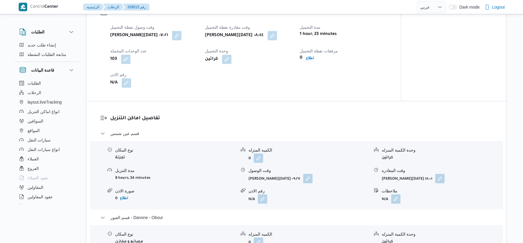
select select "ar"
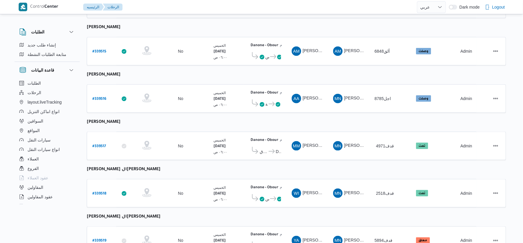
scroll to position [194, 0]
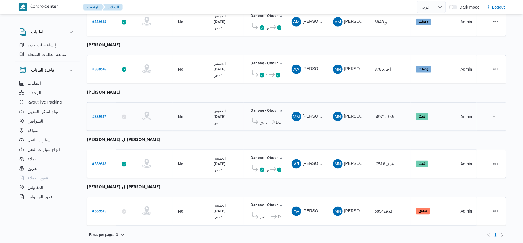
click at [241, 107] on td "وقت التحميل [DATE] ٠٦:٠٠ ص" at bounding box center [226, 117] width 36 height 28
